Goal: Task Accomplishment & Management: Use online tool/utility

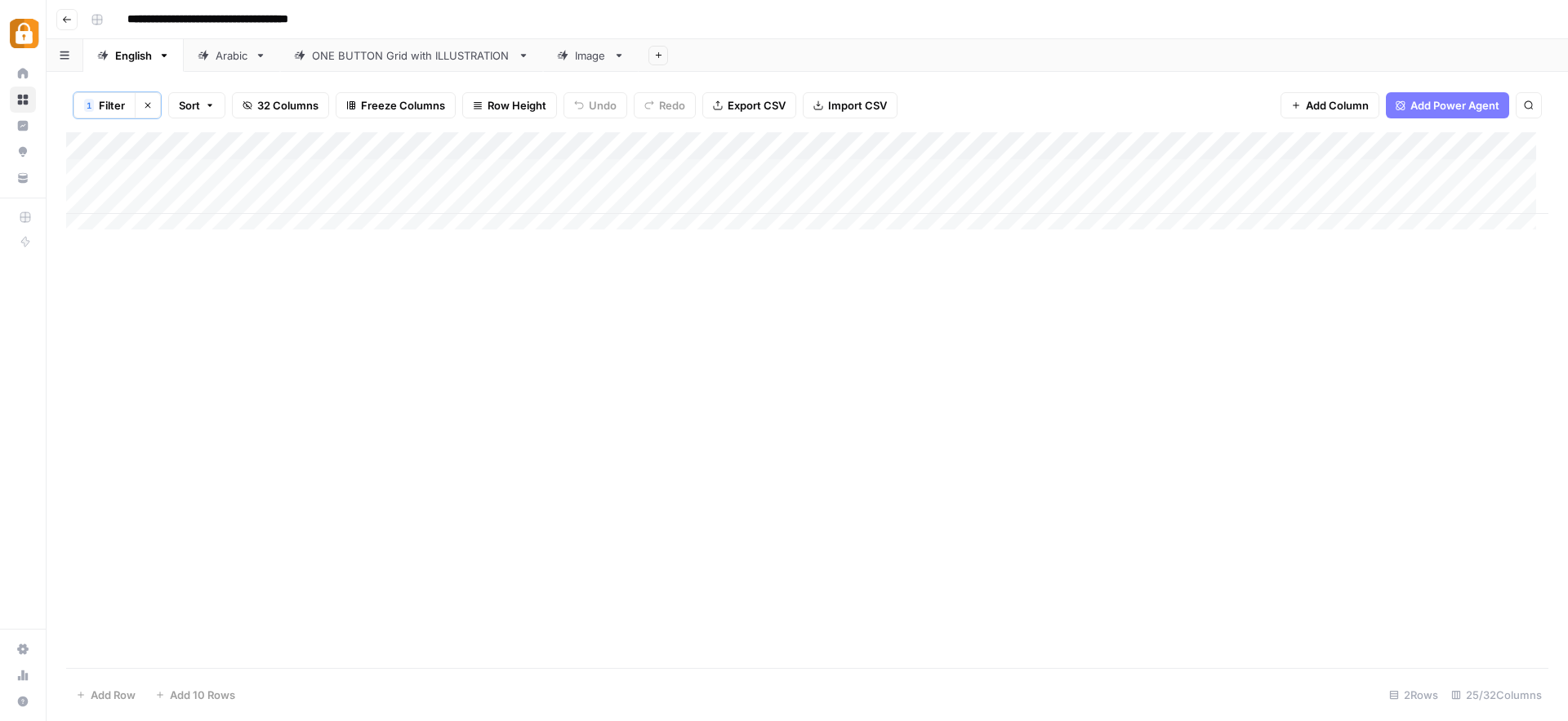
click at [999, 377] on div "Add Column" at bounding box center [808, 399] width 1483 height 535
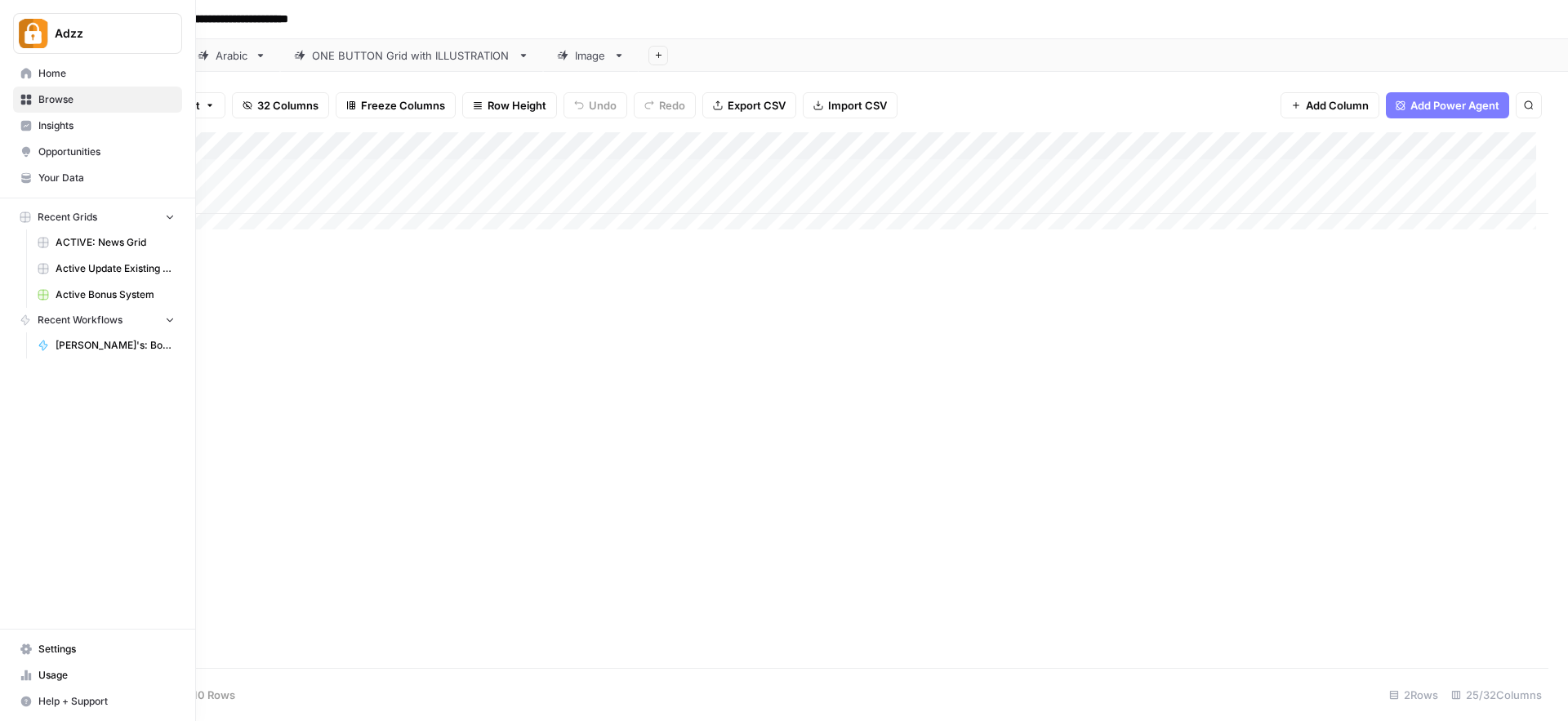
click at [51, 94] on span "Browse" at bounding box center [106, 100] width 136 height 14
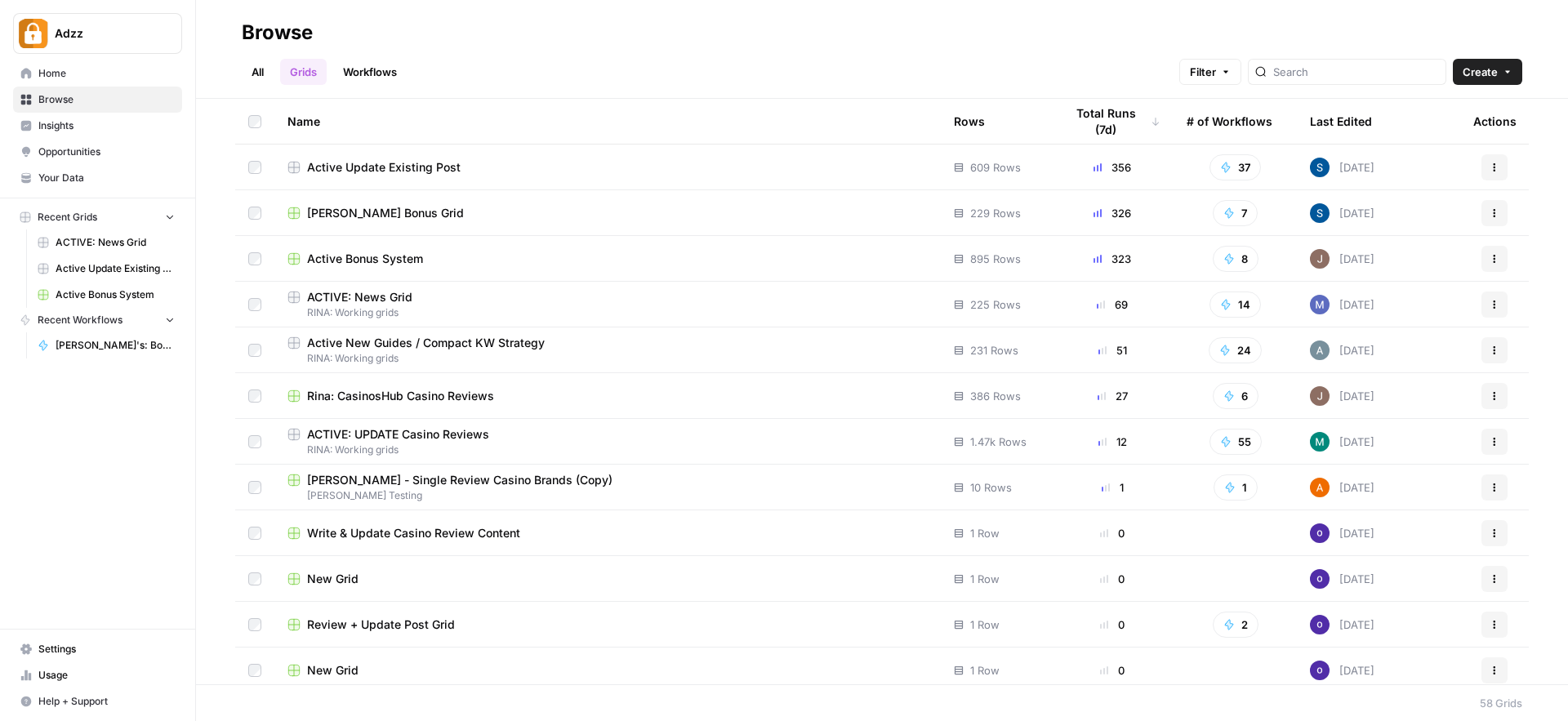
click at [496, 303] on div "ACTIVE: News Grid" at bounding box center [607, 297] width 641 height 16
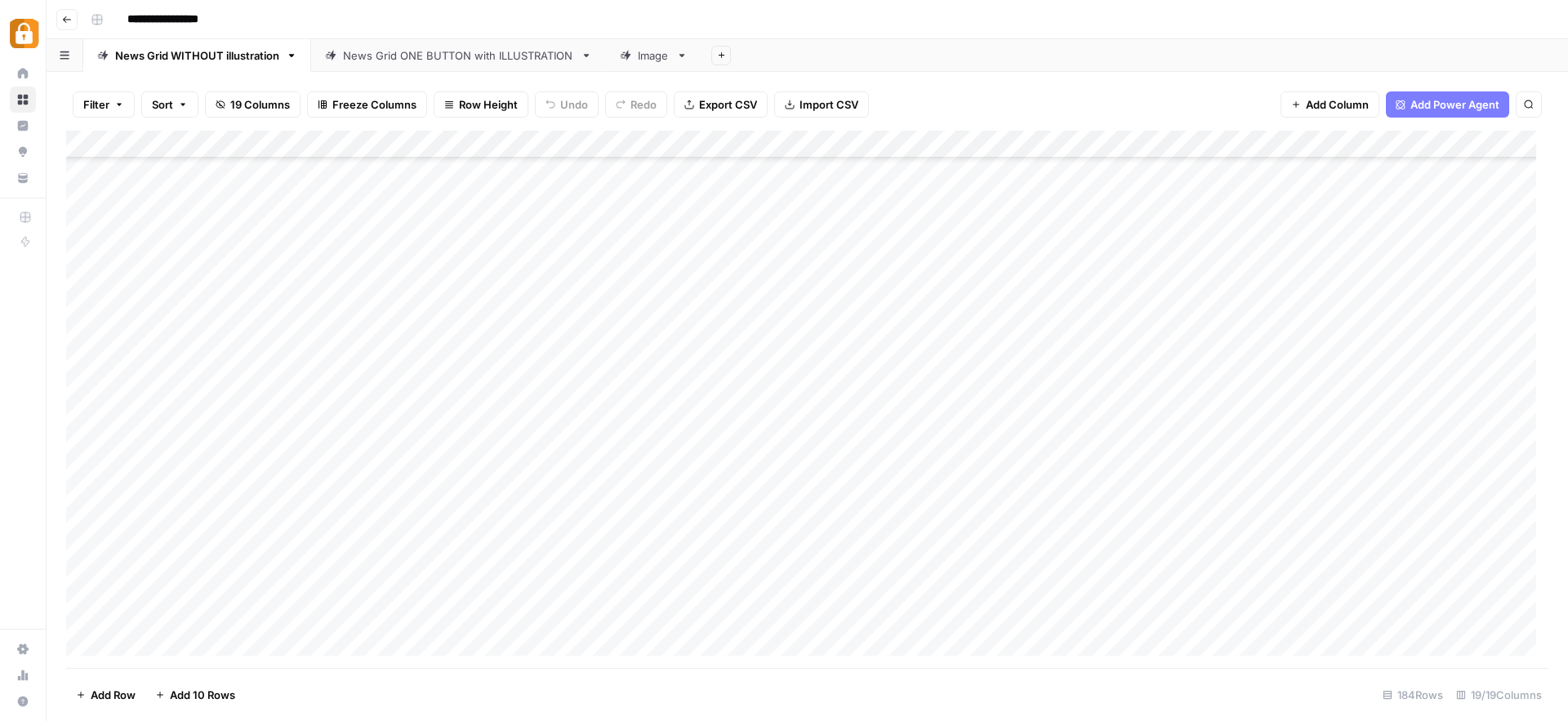
scroll to position [4636, 0]
click at [361, 60] on div "News Grid ONE BUTTON with ILLUSTRATION" at bounding box center [458, 55] width 231 height 16
click at [227, 530] on div "Add Column" at bounding box center [808, 399] width 1483 height 537
click at [228, 530] on div "Add Column" at bounding box center [808, 399] width 1483 height 537
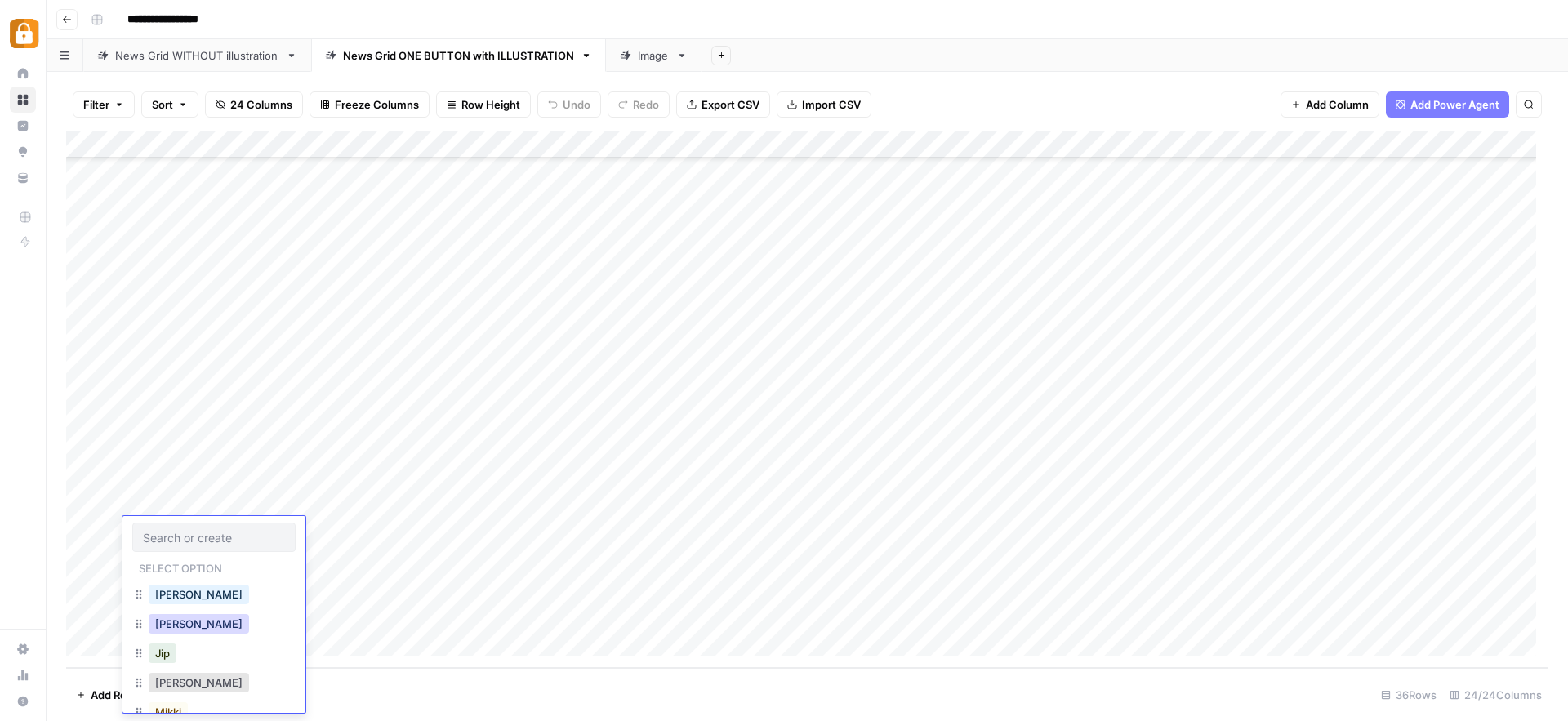
click at [183, 621] on button "[PERSON_NAME]" at bounding box center [198, 624] width 101 height 20
click at [348, 536] on div "Add Column" at bounding box center [808, 399] width 1483 height 537
click at [351, 505] on div "Add Column" at bounding box center [808, 399] width 1483 height 537
drag, startPoint x: 415, startPoint y: 516, endPoint x: 416, endPoint y: 526, distance: 10.0
click at [416, 526] on div "Add Column" at bounding box center [808, 399] width 1483 height 537
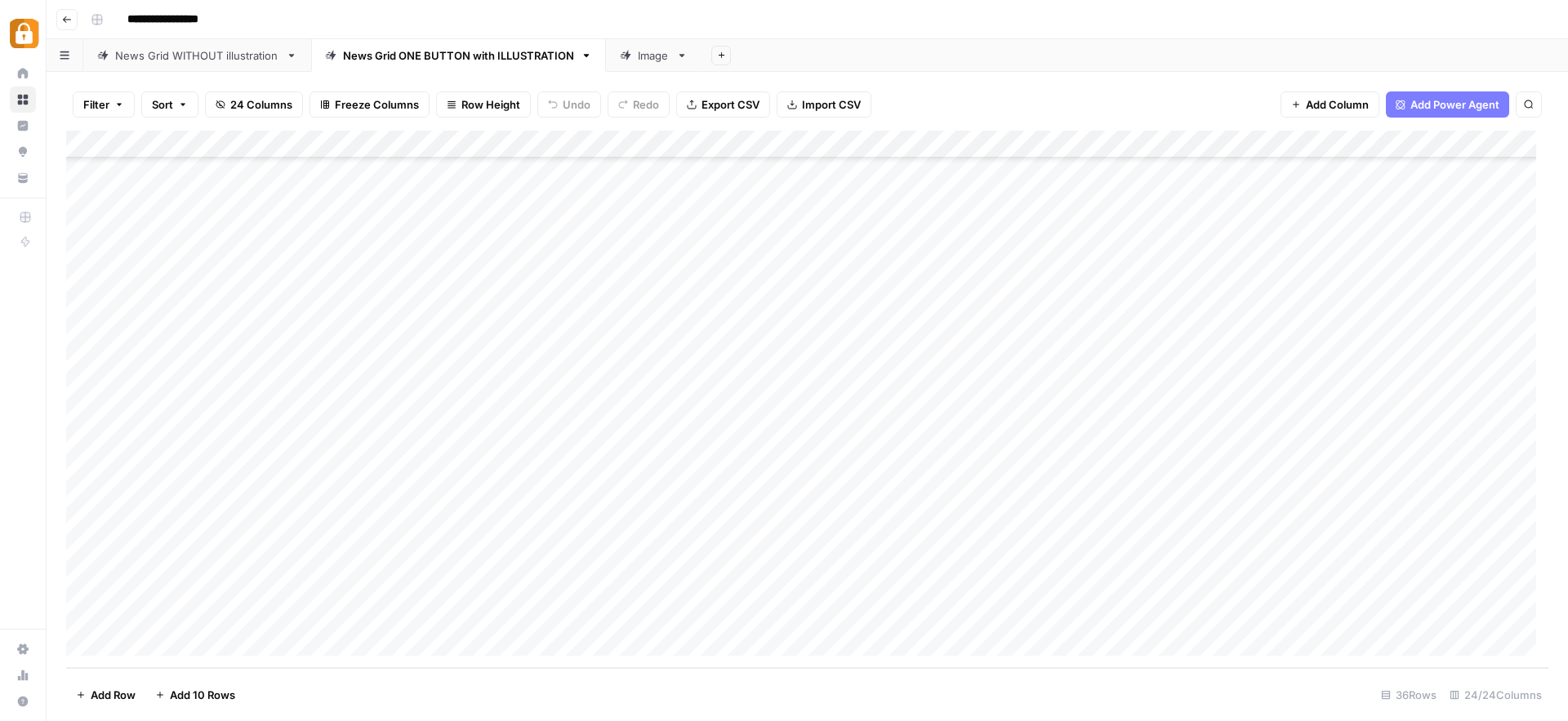
click at [471, 530] on div "Add Column" at bounding box center [808, 399] width 1483 height 537
click at [648, 535] on div "Add Column" at bounding box center [808, 399] width 1483 height 537
type textarea "**********"
click at [930, 534] on div "Add Column" at bounding box center [808, 399] width 1483 height 537
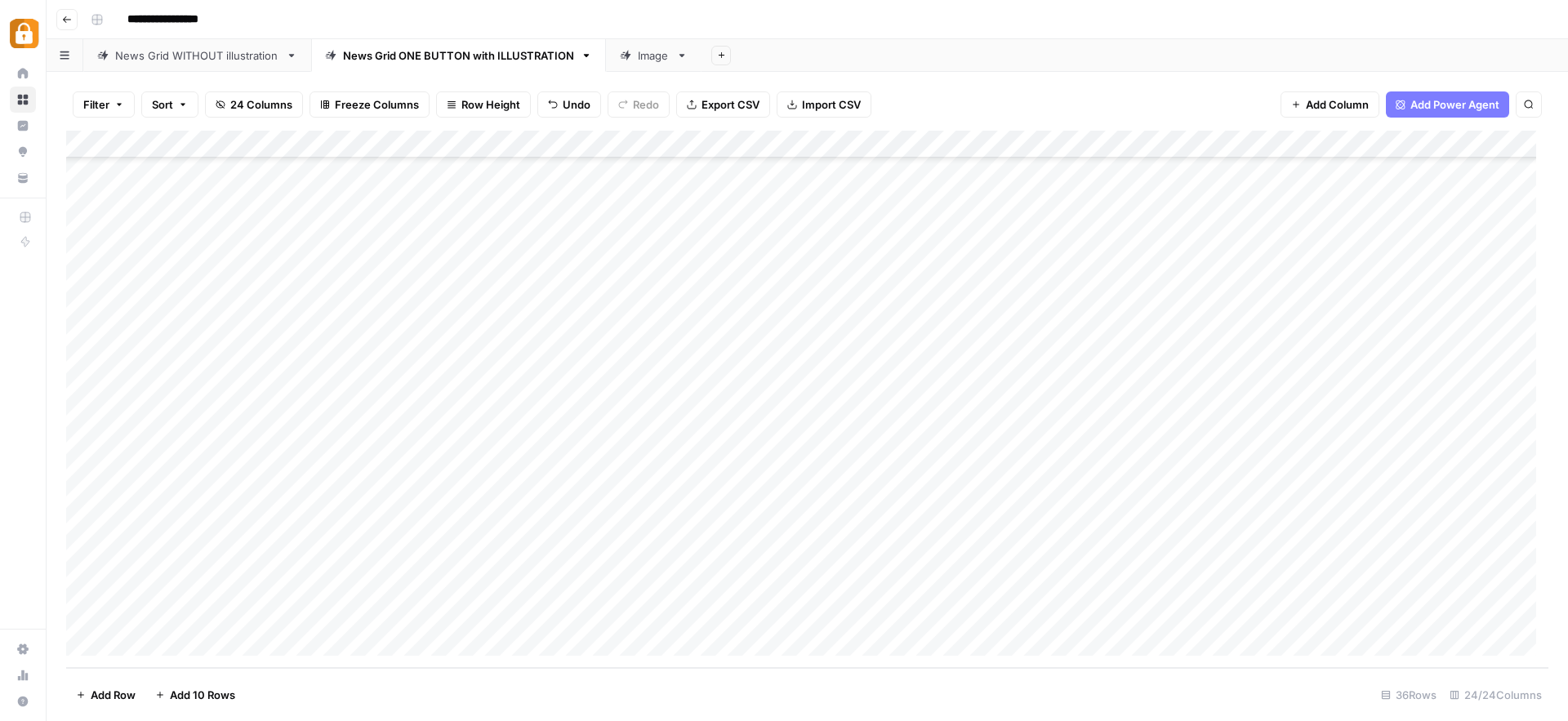
click at [955, 532] on div "Add Column" at bounding box center [808, 399] width 1483 height 537
type textarea "*********"
click at [999, 567] on div "Add Column" at bounding box center [808, 399] width 1483 height 537
click at [1169, 546] on div "Add Column" at bounding box center [808, 399] width 1483 height 537
click at [1167, 534] on div "Add Column" at bounding box center [808, 399] width 1483 height 537
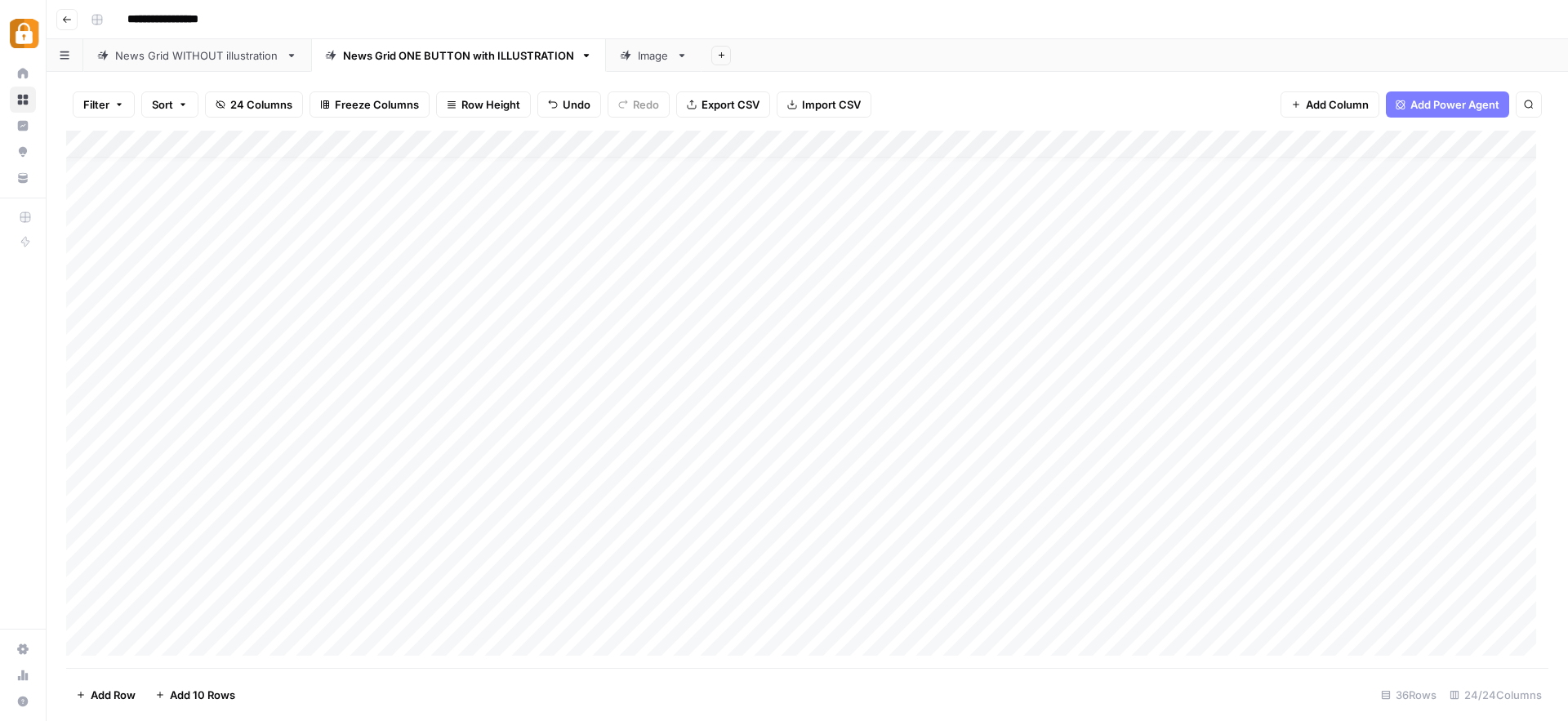
scroll to position [0, 0]
click at [1147, 193] on div "Add Column" at bounding box center [808, 399] width 1483 height 537
click at [1146, 536] on div "Add Column" at bounding box center [808, 399] width 1483 height 537
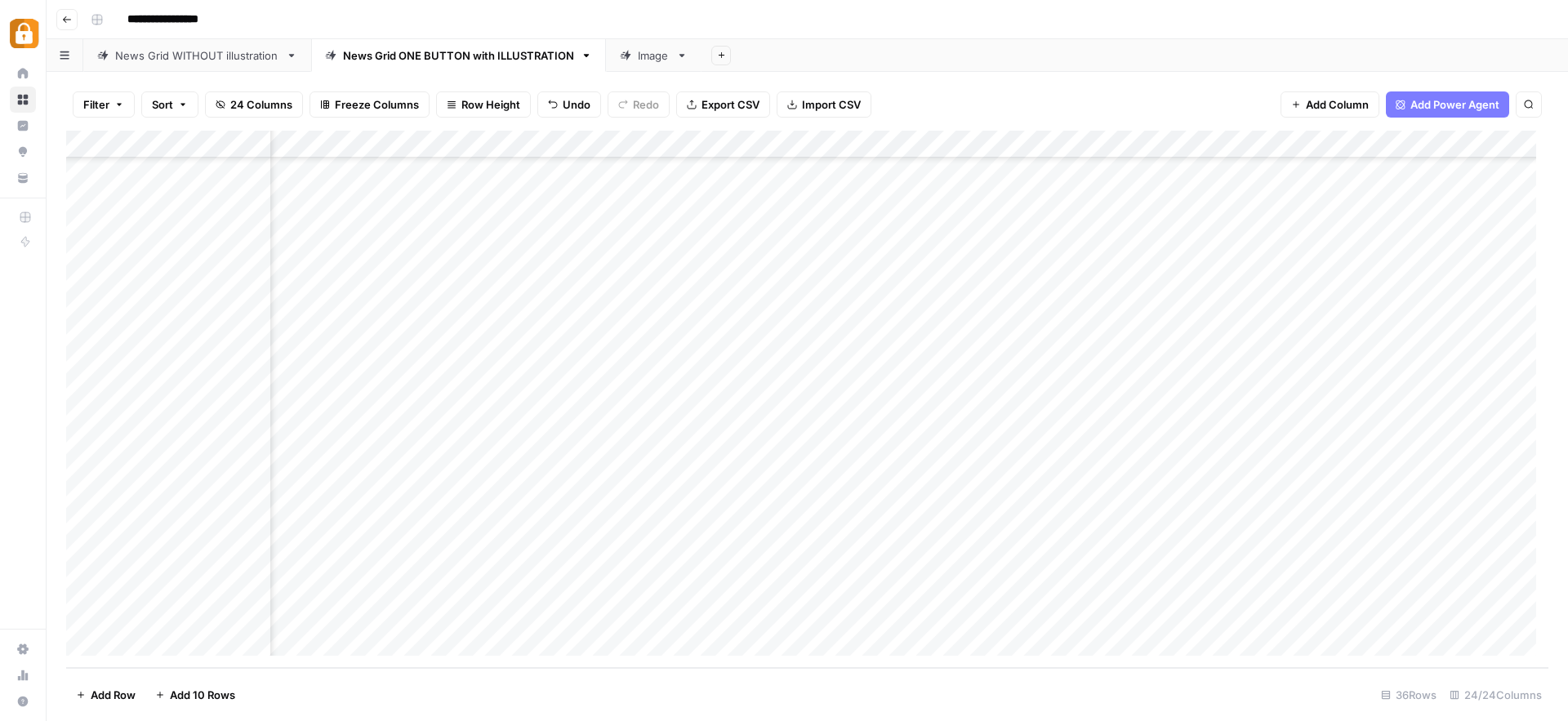
click at [800, 531] on div "Add Column" at bounding box center [808, 399] width 1483 height 537
click at [1547, 653] on icon "close" at bounding box center [1544, 656] width 8 height 8
click at [364, 511] on div "Add Column" at bounding box center [808, 399] width 1483 height 537
click at [437, 523] on div "Add Column" at bounding box center [808, 399] width 1483 height 537
click at [804, 527] on div "Add Column" at bounding box center [808, 399] width 1483 height 537
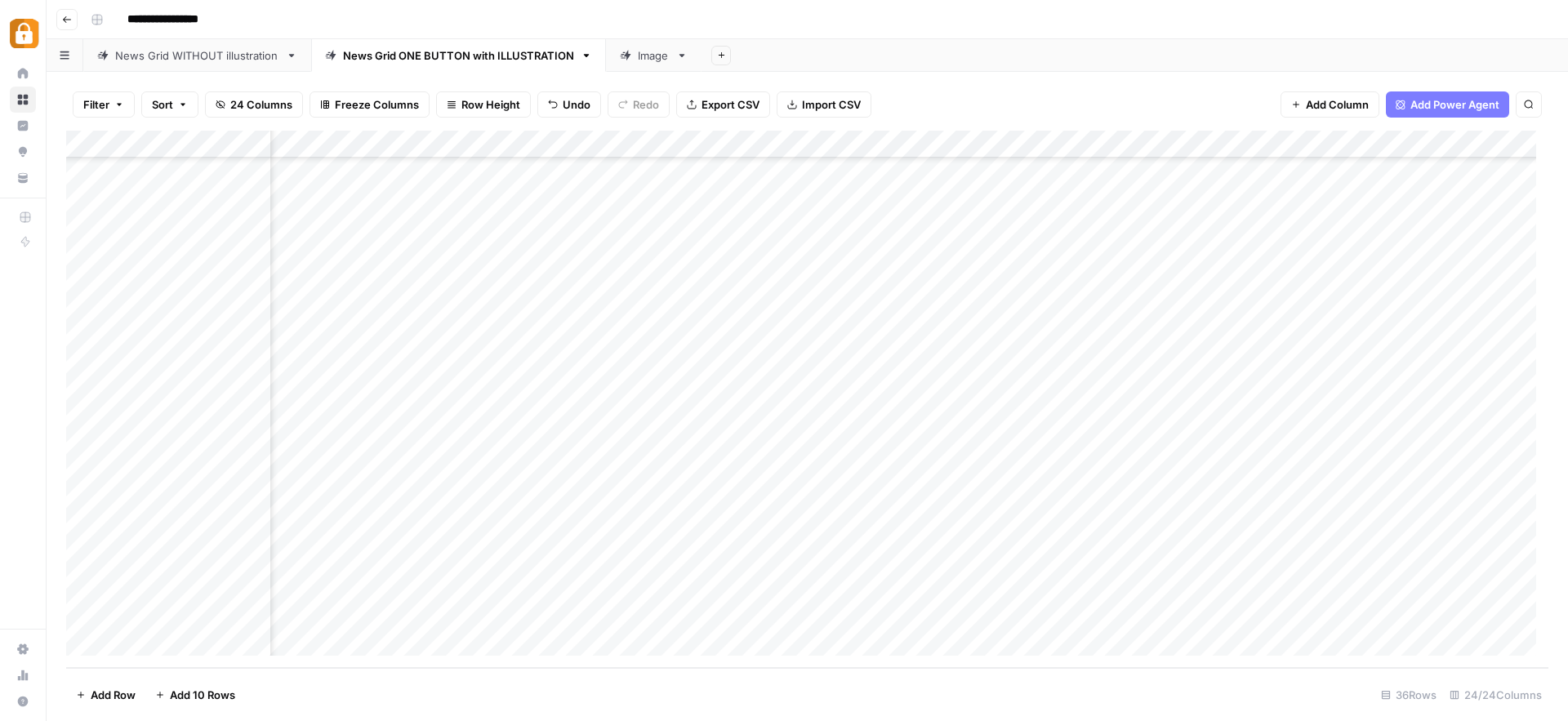
scroll to position [528, 702]
click at [893, 530] on div "Add Column" at bounding box center [808, 399] width 1483 height 537
click at [1042, 528] on div "Add Column" at bounding box center [808, 399] width 1483 height 537
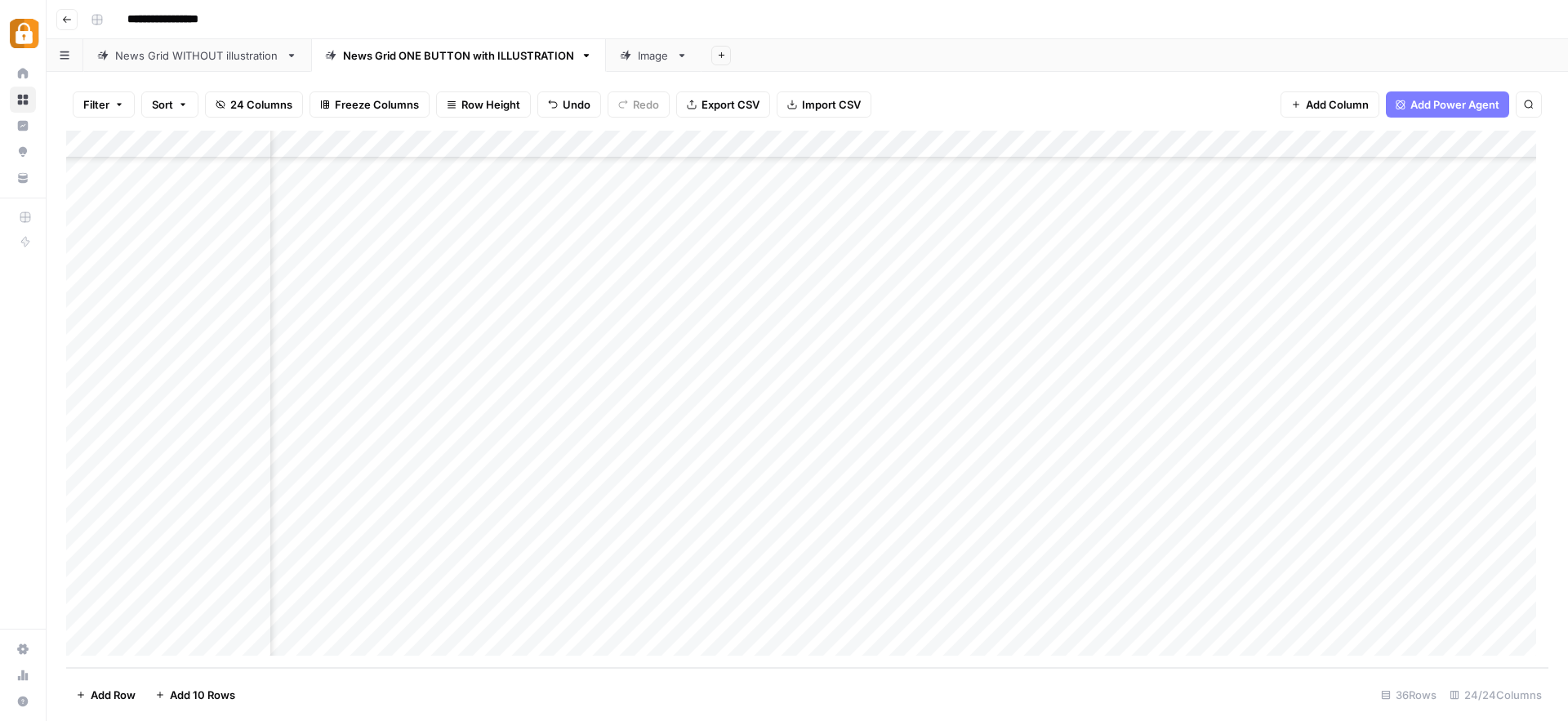
click at [934, 529] on div "Add Column" at bounding box center [808, 399] width 1483 height 537
click at [931, 529] on div "Add Column" at bounding box center [808, 399] width 1483 height 537
click at [1224, 529] on div "Add Column" at bounding box center [808, 399] width 1483 height 537
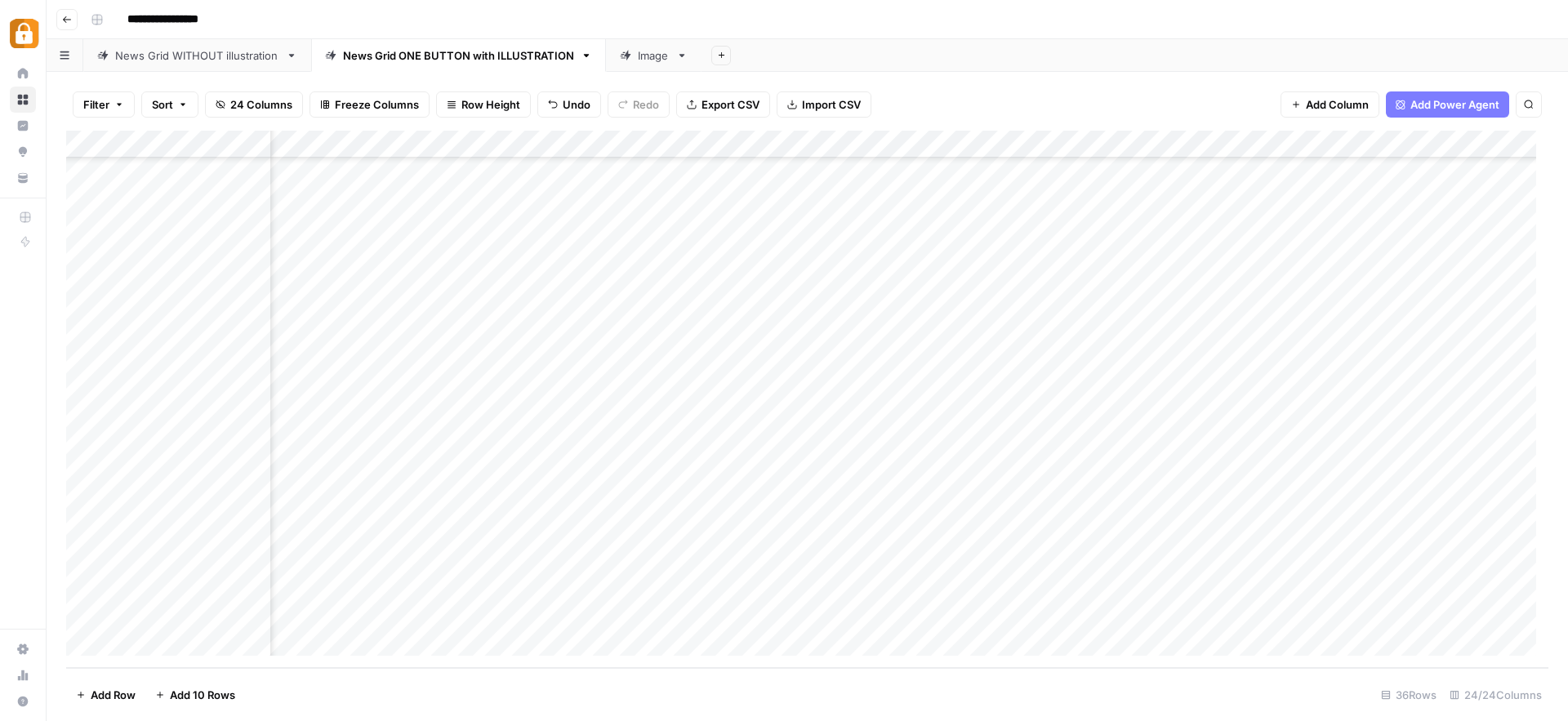
drag, startPoint x: 1273, startPoint y: 664, endPoint x: 1028, endPoint y: 669, distance: 245.1
click at [1028, 669] on footer "Add Row Add 10 Rows 36 Rows 24/24 Columns" at bounding box center [808, 694] width 1483 height 53
click at [1003, 529] on div "Add Column" at bounding box center [808, 399] width 1483 height 537
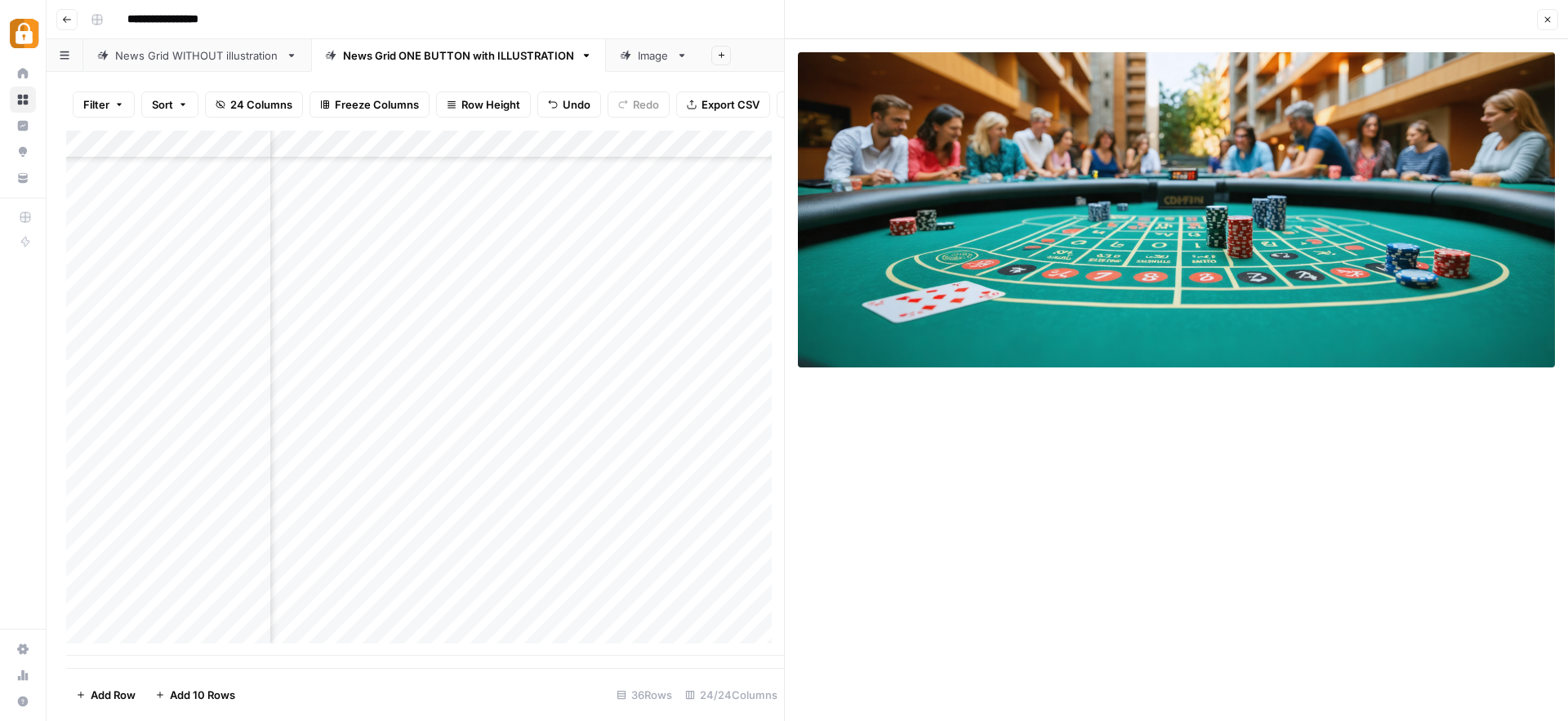
click at [1549, 22] on icon "button" at bounding box center [1547, 19] width 10 height 10
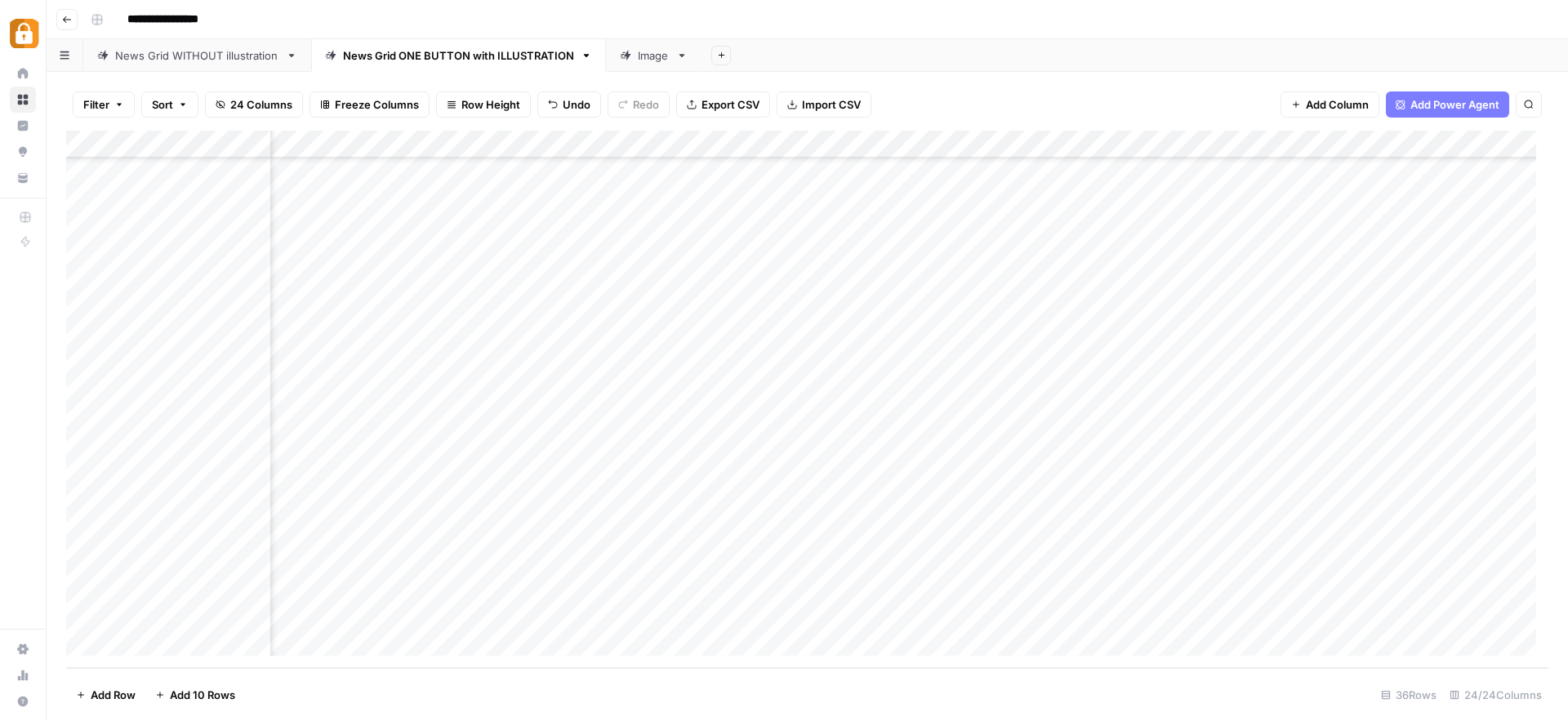
scroll to position [528, 1477]
click at [897, 530] on div "Add Column" at bounding box center [808, 399] width 1483 height 537
click at [1158, 531] on div "Add Column" at bounding box center [808, 399] width 1483 height 537
click at [1089, 586] on div "Add Column" at bounding box center [808, 399] width 1483 height 537
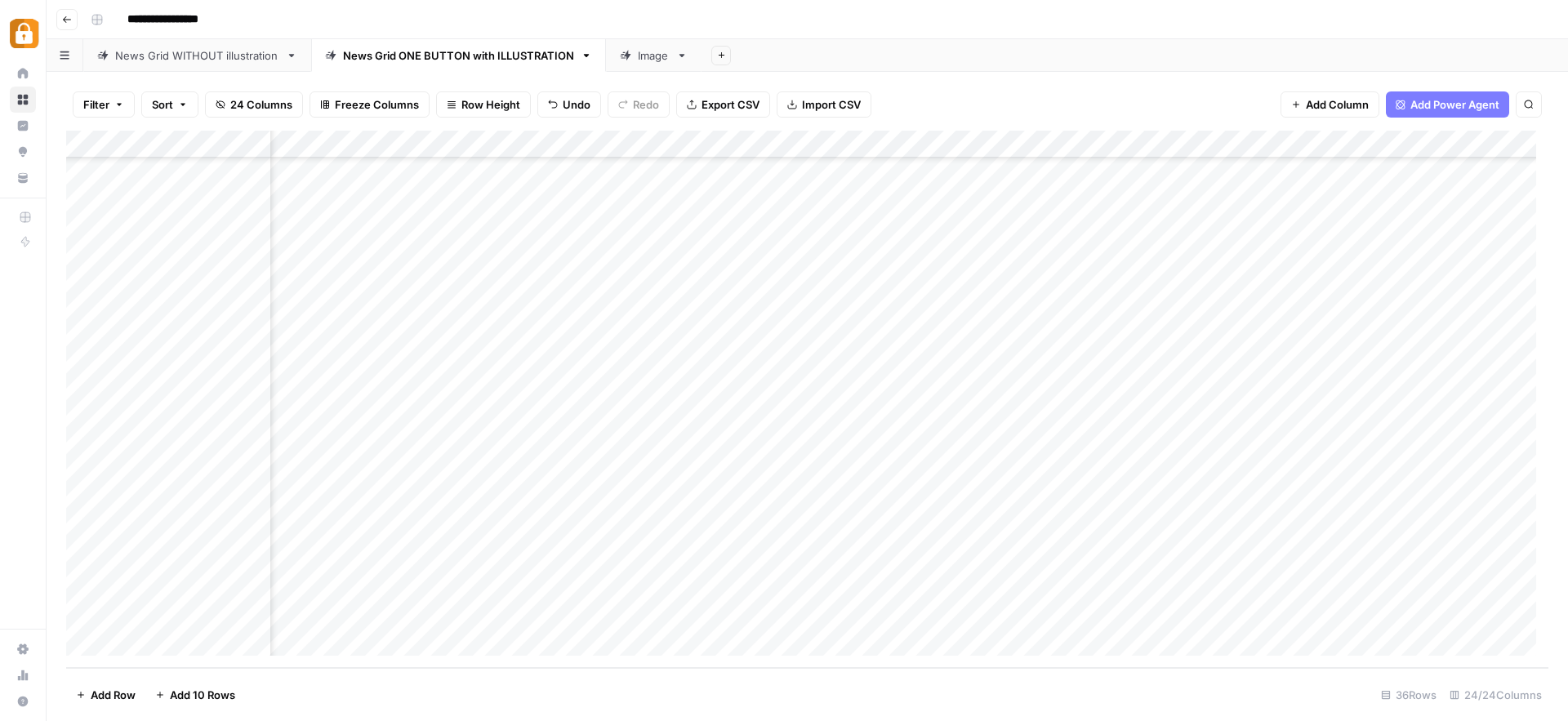
scroll to position [524, 2463]
click at [842, 533] on div "Add Column" at bounding box center [808, 399] width 1483 height 537
